Goal: Task Accomplishment & Management: Manage account settings

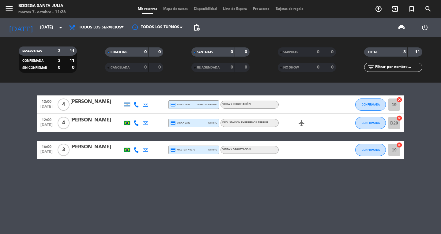
click at [98, 121] on div "[PERSON_NAME]" at bounding box center [96, 120] width 52 height 8
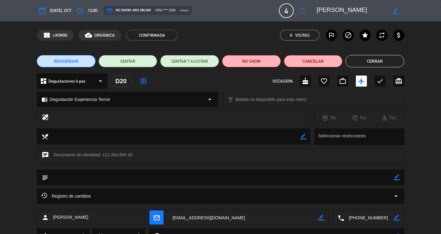
click at [368, 63] on button "Cerrar" at bounding box center [374, 61] width 59 height 12
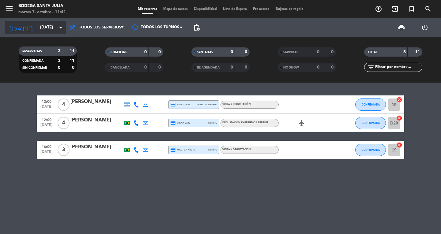
click at [37, 32] on input "[DATE]" at bounding box center [64, 27] width 54 height 11
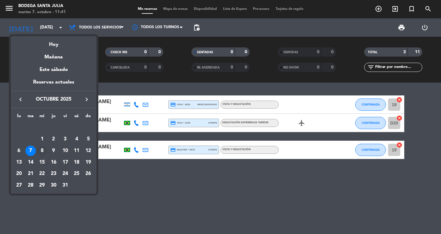
click at [41, 153] on div "8" at bounding box center [42, 151] width 10 height 10
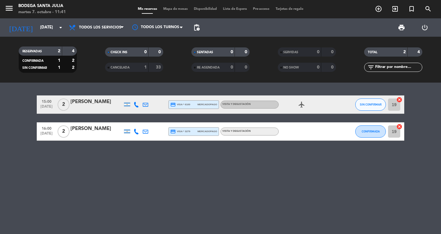
click at [2, 7] on div "menu Bodega Santa [PERSON_NAME][DATE] 7. octubre - 11:41" at bounding box center [55, 9] width 110 height 14
click at [5, 5] on icon "menu" at bounding box center [9, 8] width 9 height 9
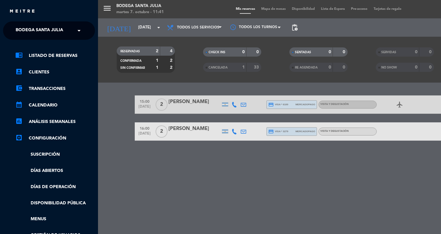
click at [19, 38] on ng-select "× Bodega Santa [PERSON_NAME] ×" at bounding box center [49, 30] width 92 height 18
click at [21, 32] on span "Bodega Santa Julia" at bounding box center [39, 30] width 47 height 13
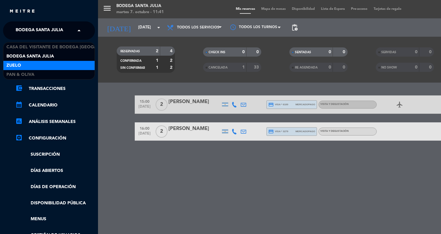
click at [25, 62] on div "Casa del Visitante de Bodega Santa [PERSON_NAME] Bodega Santa [PERSON_NAME] Zue…" at bounding box center [48, 61] width 91 height 37
click at [25, 62] on div "Zuelo" at bounding box center [48, 65] width 91 height 9
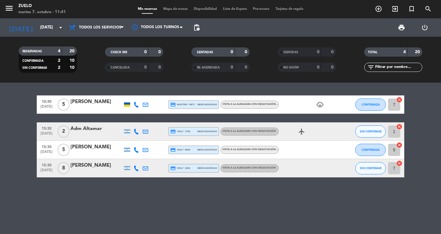
click at [128, 106] on div at bounding box center [127, 105] width 6 height 4
click at [43, 105] on span "[DATE]" at bounding box center [46, 108] width 15 height 7
drag, startPoint x: 26, startPoint y: 158, endPoint x: 42, endPoint y: 164, distance: 17.3
click at [29, 159] on bookings-row "10:30 [DATE] Creada: [DATE] 5 [PERSON_NAME] credit_card master * 8877 mercadopa…" at bounding box center [220, 136] width 441 height 82
click at [11, 13] on button "menu" at bounding box center [9, 9] width 9 height 11
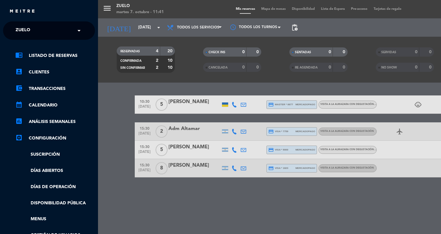
click at [16, 35] on span "Zuelo" at bounding box center [23, 30] width 15 height 13
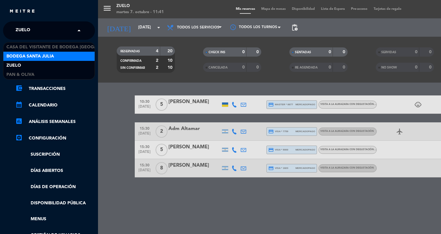
click at [17, 56] on span "Bodega Santa Julia" at bounding box center [29, 56] width 47 height 7
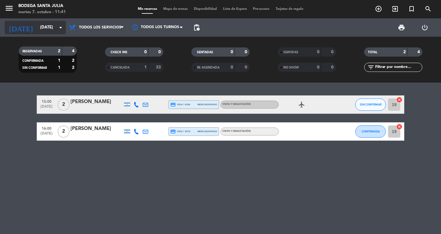
click at [38, 25] on input "[DATE]" at bounding box center [64, 27] width 54 height 11
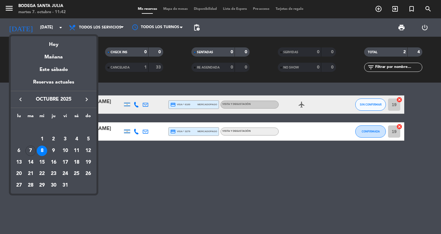
click at [210, 203] on div at bounding box center [220, 117] width 441 height 234
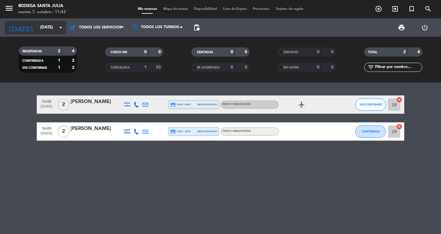
click at [56, 27] on input "[DATE]" at bounding box center [64, 27] width 54 height 11
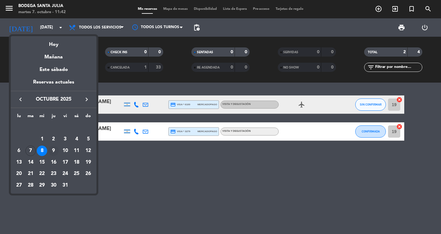
click at [54, 150] on div "9" at bounding box center [53, 151] width 10 height 10
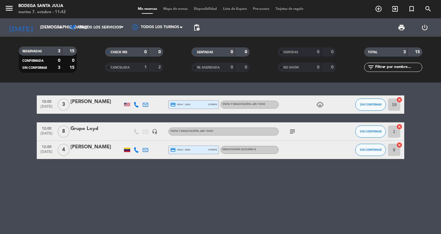
click at [125, 106] on div at bounding box center [126, 104] width 9 height 18
click at [127, 104] on div at bounding box center [127, 104] width 6 height 3
click at [47, 101] on span "10:00" at bounding box center [46, 101] width 15 height 7
click at [45, 104] on span "10:00" at bounding box center [46, 101] width 15 height 7
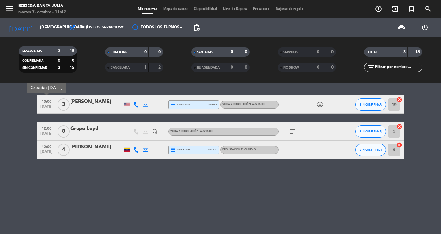
click at [45, 104] on span "10:00" at bounding box center [46, 101] width 15 height 7
click at [48, 126] on span "12:00" at bounding box center [46, 128] width 15 height 7
click at [10, 8] on icon "menu" at bounding box center [9, 8] width 9 height 9
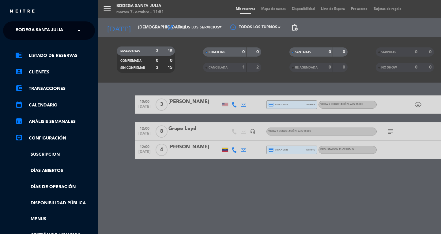
click at [131, 7] on div "menu Bodega Santa [PERSON_NAME][DATE] 7. octubre - 11:51 Mis reservas Mapa de m…" at bounding box center [318, 117] width 441 height 234
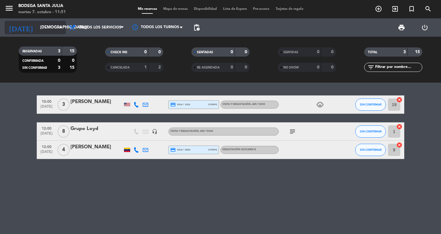
click at [49, 29] on input "[DEMOGRAPHIC_DATA][DATE]" at bounding box center [64, 27] width 54 height 11
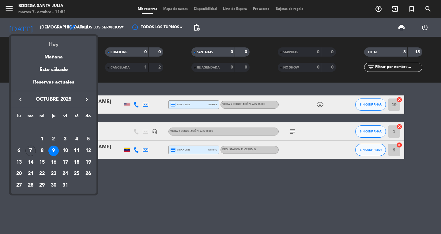
click at [52, 45] on div "Hoy" at bounding box center [54, 42] width 86 height 13
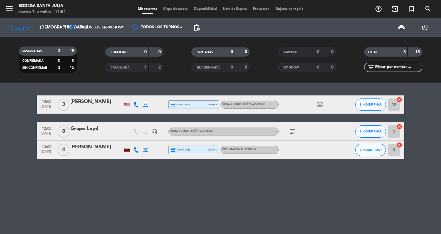
type input "[DATE]"
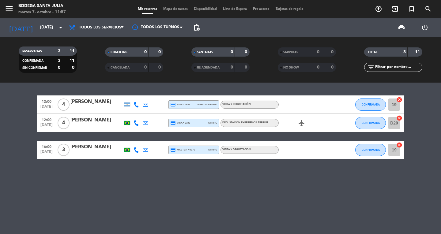
click at [43, 120] on span "12:00" at bounding box center [46, 119] width 15 height 7
click at [0, 128] on bookings-row "12:00 [DATE] 4 [PERSON_NAME] credit_card visa * 4633 mercadopago Visita y Degus…" at bounding box center [220, 127] width 441 height 64
click at [14, 5] on span "menu MENU" at bounding box center [12, 9] width 14 height 14
click at [13, 7] on icon "menu" at bounding box center [9, 8] width 9 height 9
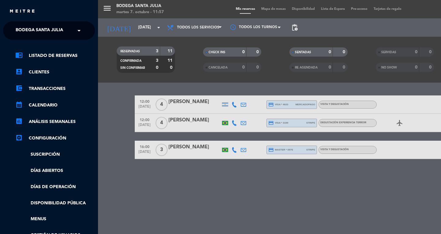
click at [21, 26] on span "Bodega Santa Julia" at bounding box center [39, 30] width 47 height 13
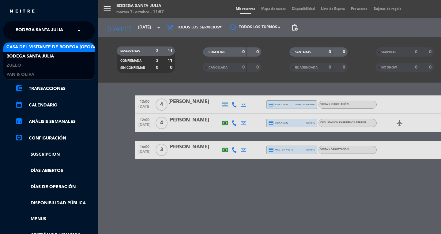
click at [30, 49] on span "Casa del Visitante de Bodega [GEOGRAPHIC_DATA][PERSON_NAME]" at bounding box center [83, 47] width 154 height 7
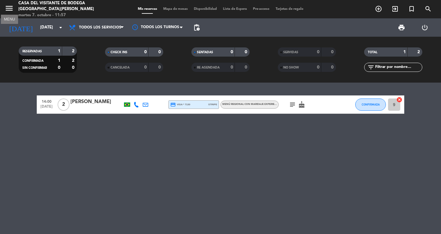
click at [10, 10] on icon "menu" at bounding box center [9, 8] width 9 height 9
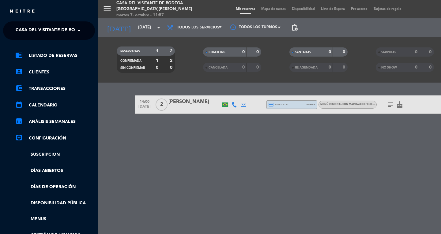
click at [36, 31] on span "Casa del Visitante de Bodega [GEOGRAPHIC_DATA][PERSON_NAME]" at bounding box center [93, 30] width 154 height 13
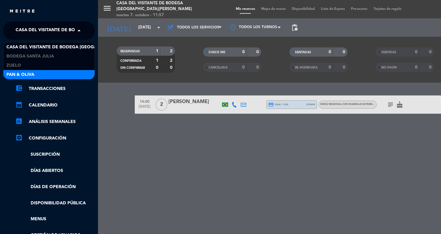
click at [25, 75] on span "Pan & Oliva" at bounding box center [20, 74] width 28 height 7
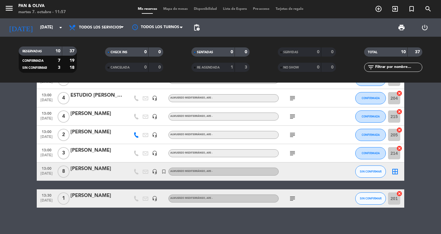
scroll to position [101, 0]
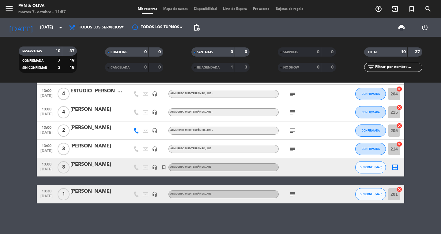
click at [291, 193] on icon "subject" at bounding box center [292, 194] width 7 height 7
click at [46, 192] on span "13:30" at bounding box center [46, 190] width 15 height 7
click at [18, 162] on bookings-row "10:00 [DATE] 1 [PERSON_NAME] credit_card visa * 4582 mercadopago Pequeños Oliva…" at bounding box center [220, 98] width 441 height 209
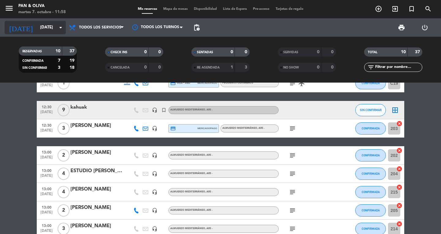
scroll to position [9, 0]
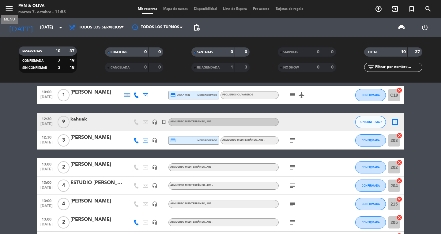
click at [13, 10] on icon "menu" at bounding box center [9, 8] width 9 height 9
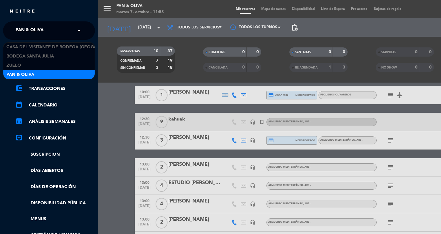
click at [43, 26] on div "× Pan & Oliva" at bounding box center [32, 30] width 39 height 13
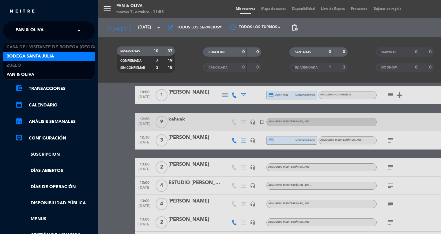
click at [46, 54] on span "Bodega Santa Julia" at bounding box center [29, 56] width 47 height 7
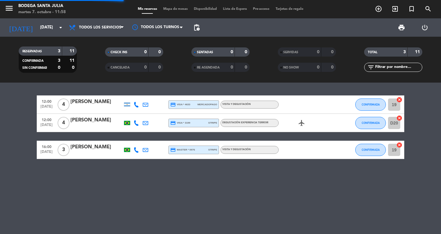
scroll to position [0, 0]
click at [8, 6] on icon "menu" at bounding box center [9, 8] width 9 height 9
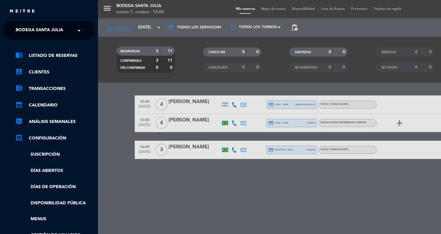
click at [24, 32] on span "Bodega Santa Julia" at bounding box center [39, 30] width 47 height 13
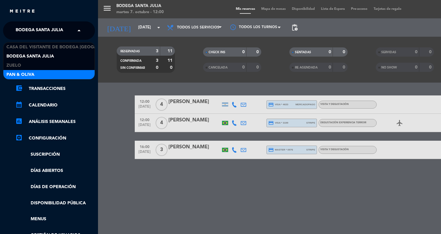
click at [27, 72] on span "Pan & Oliva" at bounding box center [20, 74] width 28 height 7
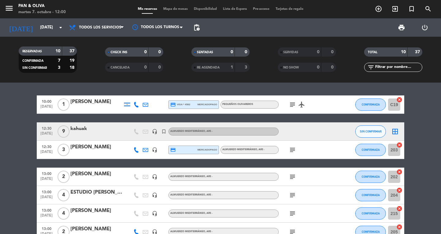
click at [292, 104] on icon "subject" at bounding box center [292, 104] width 7 height 7
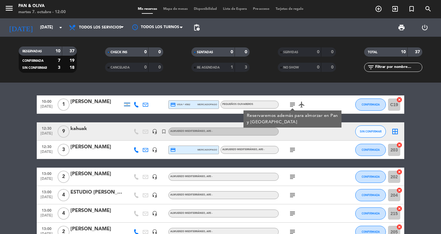
click at [293, 102] on icon "subject" at bounding box center [292, 104] width 7 height 7
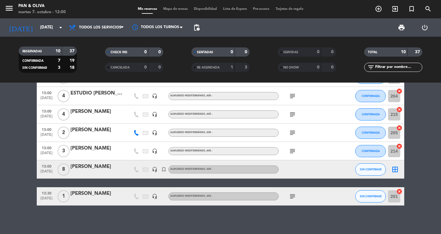
scroll to position [101, 0]
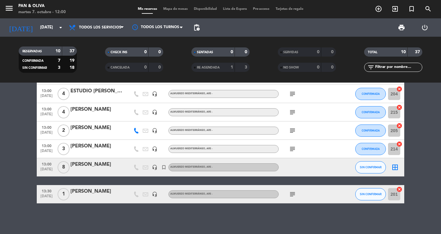
click at [292, 195] on icon "subject" at bounding box center [292, 194] width 7 height 7
click at [294, 145] on div "subject" at bounding box center [305, 149] width 55 height 18
click at [293, 150] on icon "subject" at bounding box center [292, 148] width 7 height 7
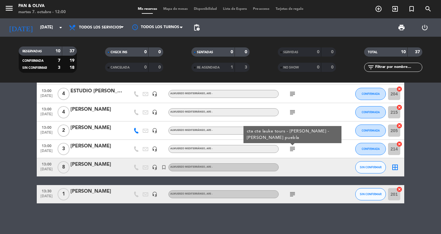
click at [293, 150] on icon "subject" at bounding box center [292, 148] width 7 height 7
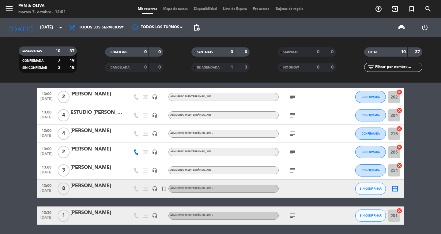
scroll to position [71, 0]
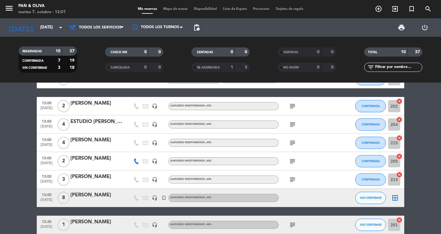
click at [291, 105] on icon "subject" at bounding box center [292, 106] width 7 height 7
click at [288, 125] on span "subject" at bounding box center [292, 124] width 9 height 7
click at [293, 125] on icon "subject" at bounding box center [292, 124] width 7 height 7
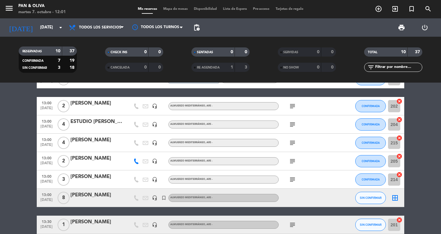
click at [428, 115] on bookings-row "10:00 [DATE] 1 [PERSON_NAME] credit_card visa * 4582 mercadopago Pequeños Oliva…" at bounding box center [220, 129] width 441 height 209
click at [294, 224] on icon "subject" at bounding box center [292, 224] width 7 height 7
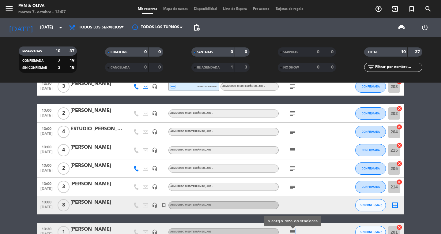
scroll to position [101, 0]
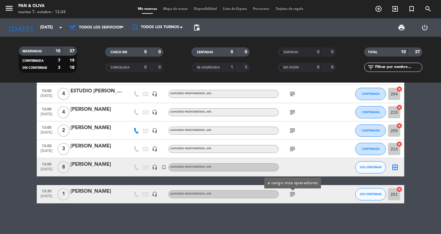
click at [13, 114] on bookings-row "10:00 [DATE] 1 [PERSON_NAME] credit_card visa * 4582 mercadopago Pequeños Oliva…" at bounding box center [220, 98] width 441 height 209
click at [11, 6] on icon "menu" at bounding box center [9, 8] width 9 height 9
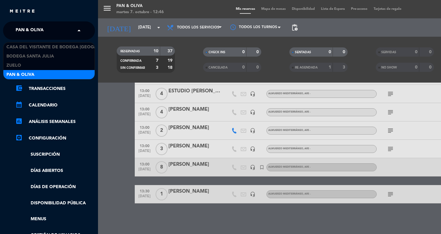
click at [35, 29] on span "Pan & Oliva" at bounding box center [30, 30] width 28 height 13
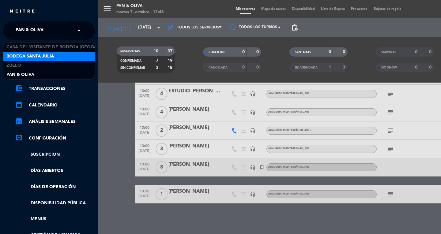
click at [39, 55] on span "Bodega Santa Julia" at bounding box center [29, 56] width 47 height 7
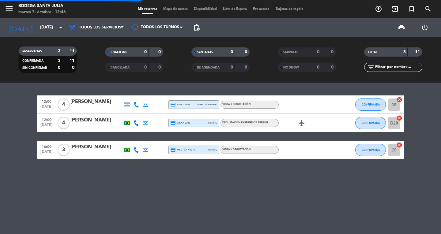
scroll to position [0, 0]
